Goal: Check status: Check status

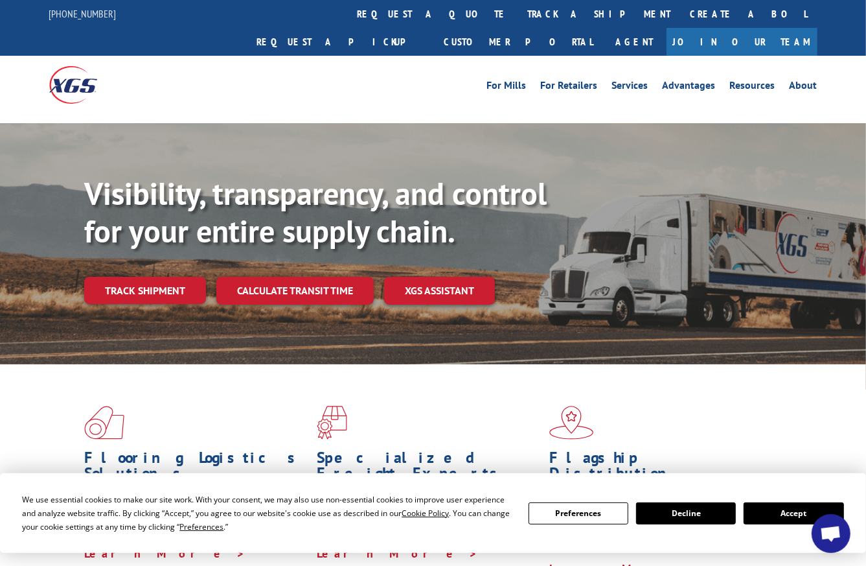
scroll to position [1079, 0]
click at [518, 17] on link "track a shipment" at bounding box center [599, 14] width 163 height 28
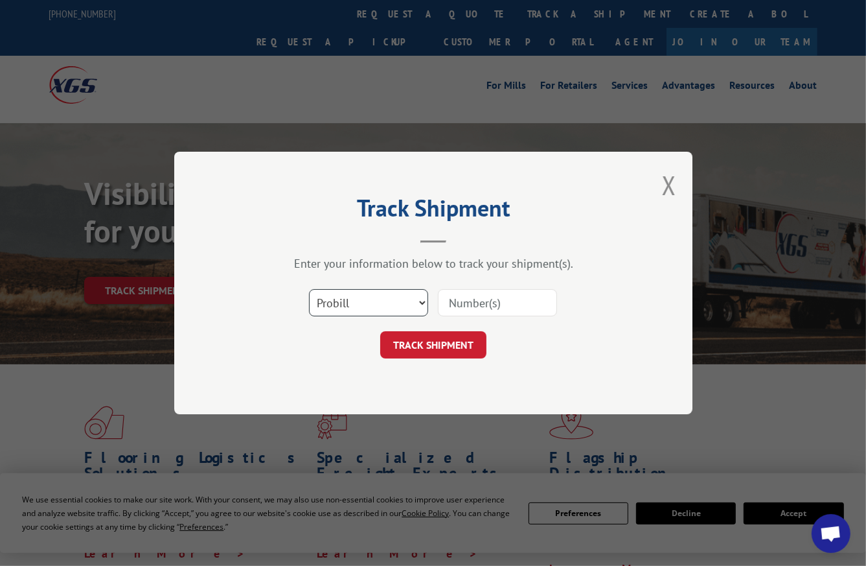
drag, startPoint x: 337, startPoint y: 294, endPoint x: 344, endPoint y: 309, distance: 16.5
click at [337, 293] on select "Select category... Probill BOL PO" at bounding box center [368, 302] width 119 height 27
select select "bol"
click at [309, 289] on select "Select category... Probill BOL PO" at bounding box center [368, 302] width 119 height 27
drag, startPoint x: 502, startPoint y: 310, endPoint x: 478, endPoint y: 313, distance: 24.8
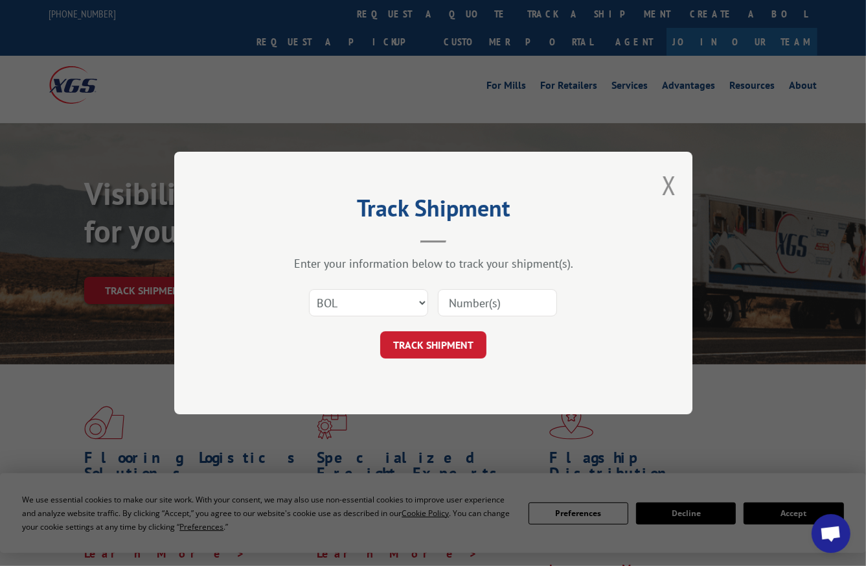
click at [502, 309] on input at bounding box center [497, 302] width 119 height 27
paste input "8641465"
type input "8641465"
click at [438, 340] on button "TRACK SHIPMENT" at bounding box center [433, 344] width 106 height 27
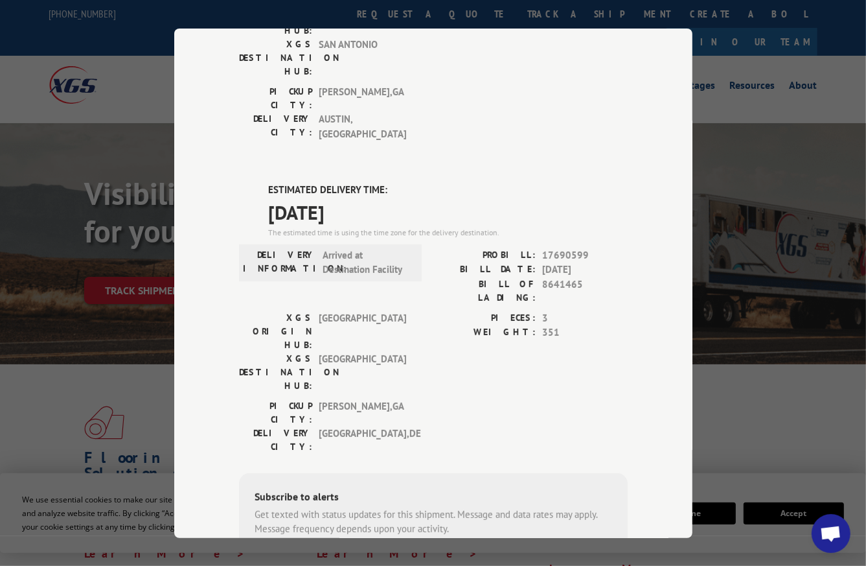
scroll to position [273, 0]
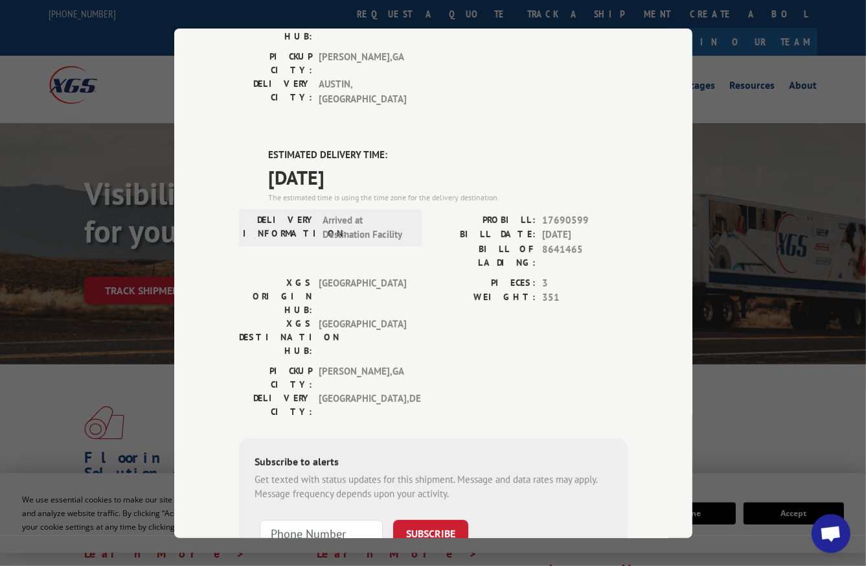
click at [546, 213] on span "17690599" at bounding box center [585, 220] width 86 height 15
copy span "17690599"
click at [551, 213] on span "17690599" at bounding box center [585, 220] width 86 height 15
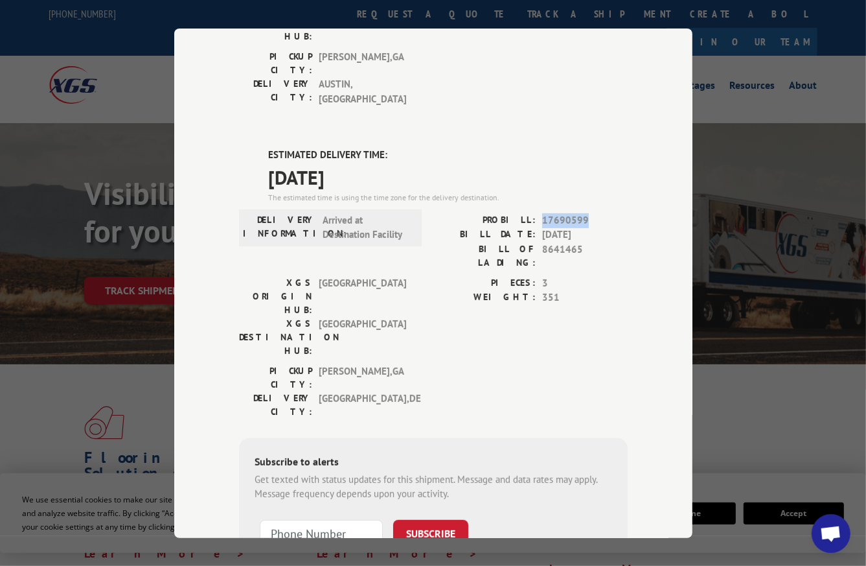
copy span "17690599"
click at [555, 213] on span "17690599" at bounding box center [585, 220] width 86 height 15
copy span "17690599"
